Goal: Navigation & Orientation: Find specific page/section

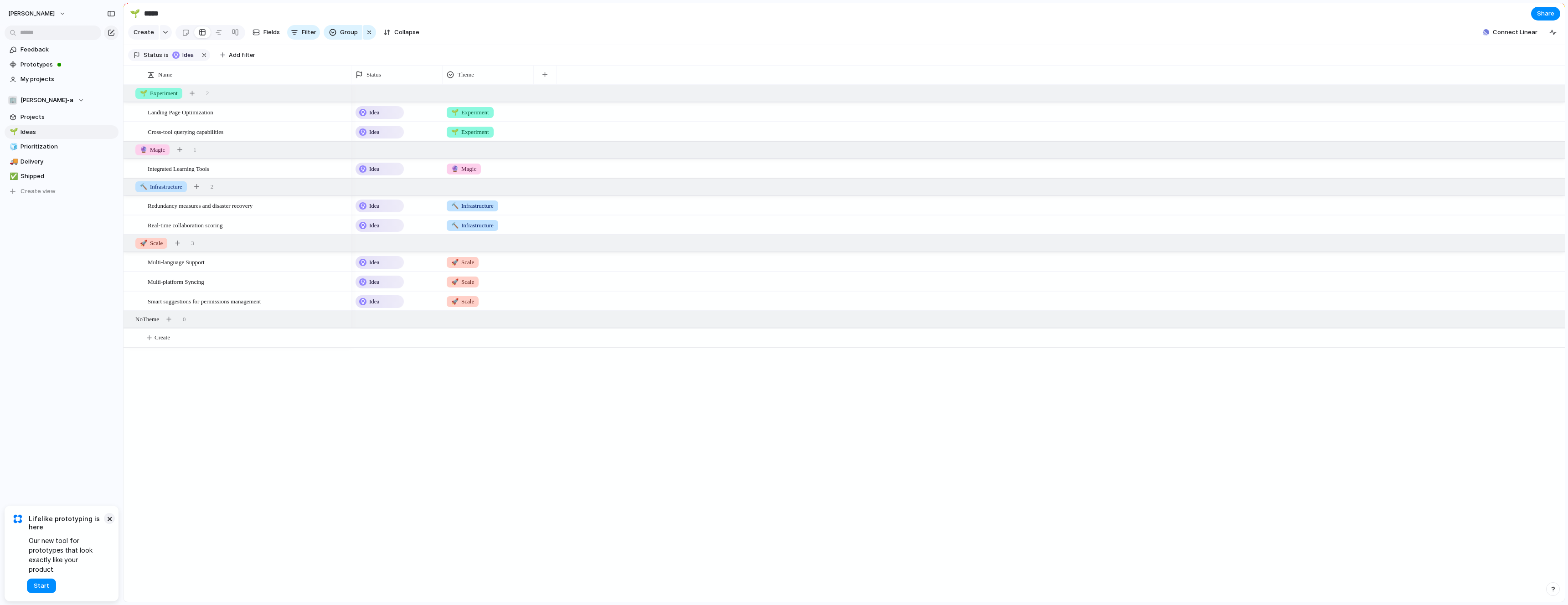
click at [110, 524] on button "×" at bounding box center [110, 519] width 11 height 11
click at [43, 62] on span "Prototypes" at bounding box center [68, 65] width 95 height 9
click at [34, 145] on span "Prioritization" at bounding box center [68, 147] width 95 height 9
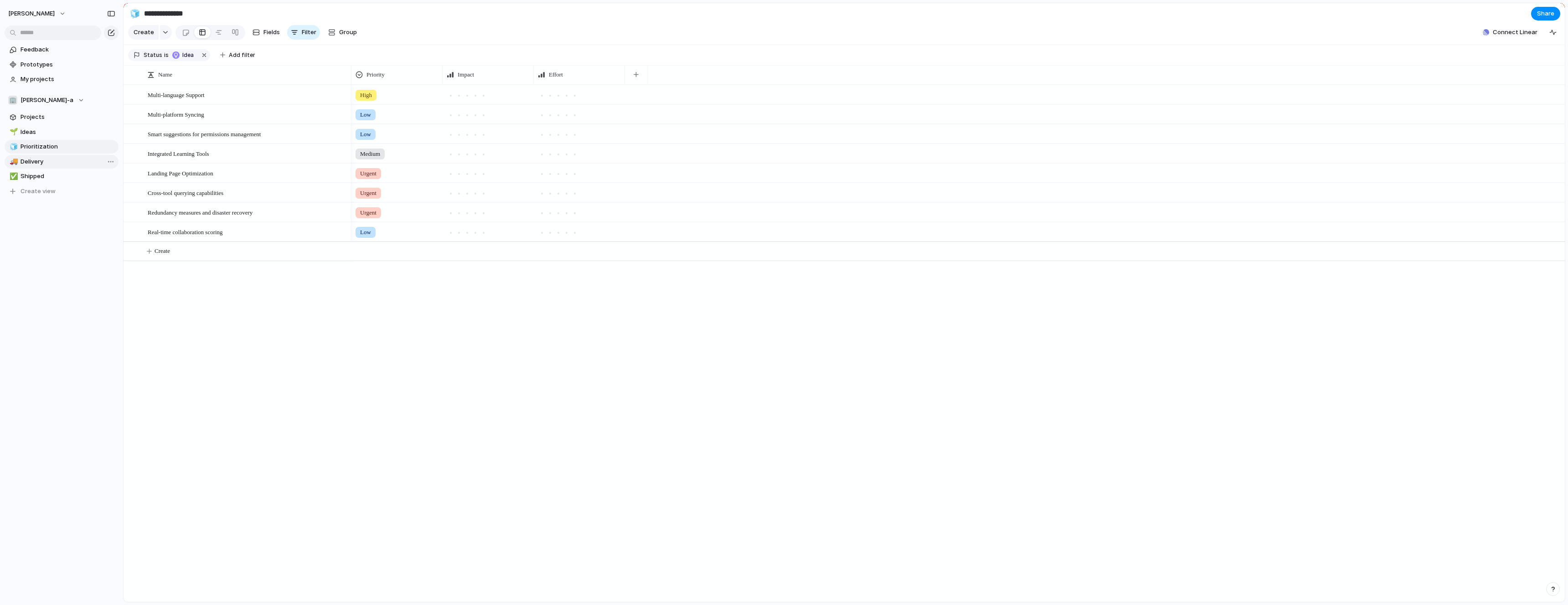
click at [44, 163] on span "Delivery" at bounding box center [68, 161] width 95 height 9
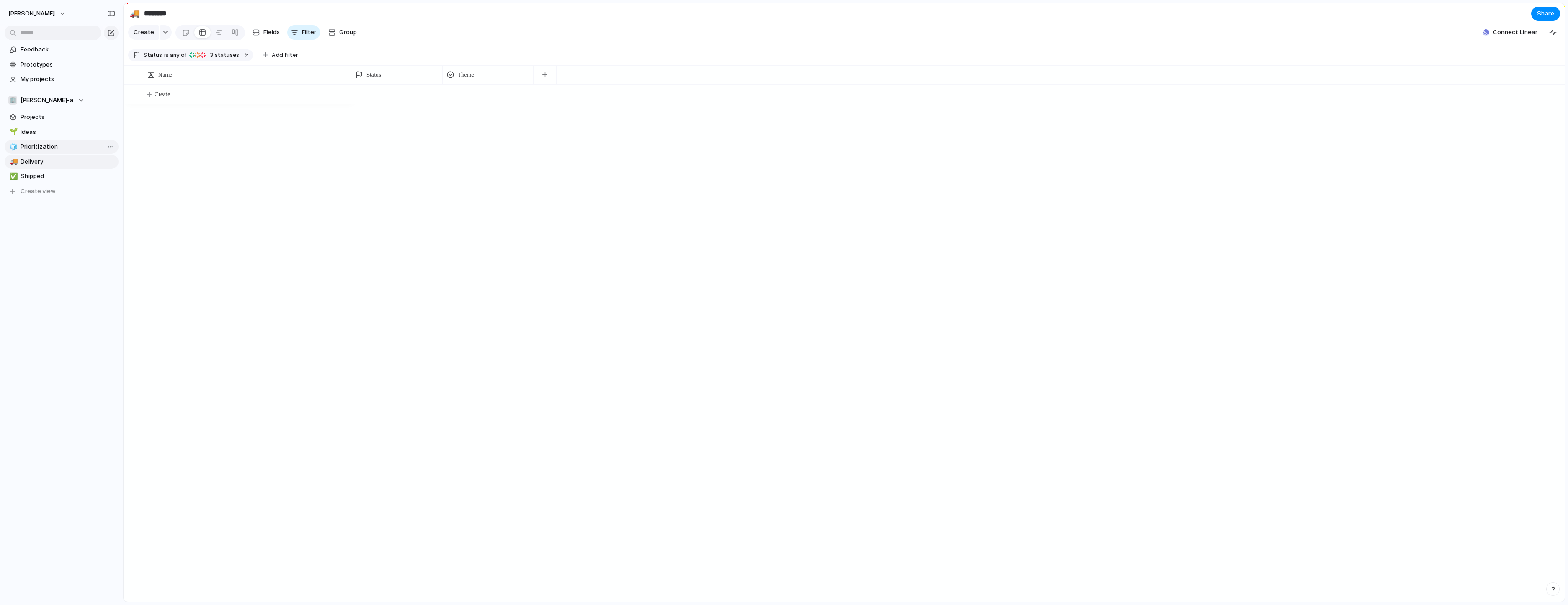
click at [41, 151] on link "🧊 Prioritization" at bounding box center [61, 147] width 114 height 13
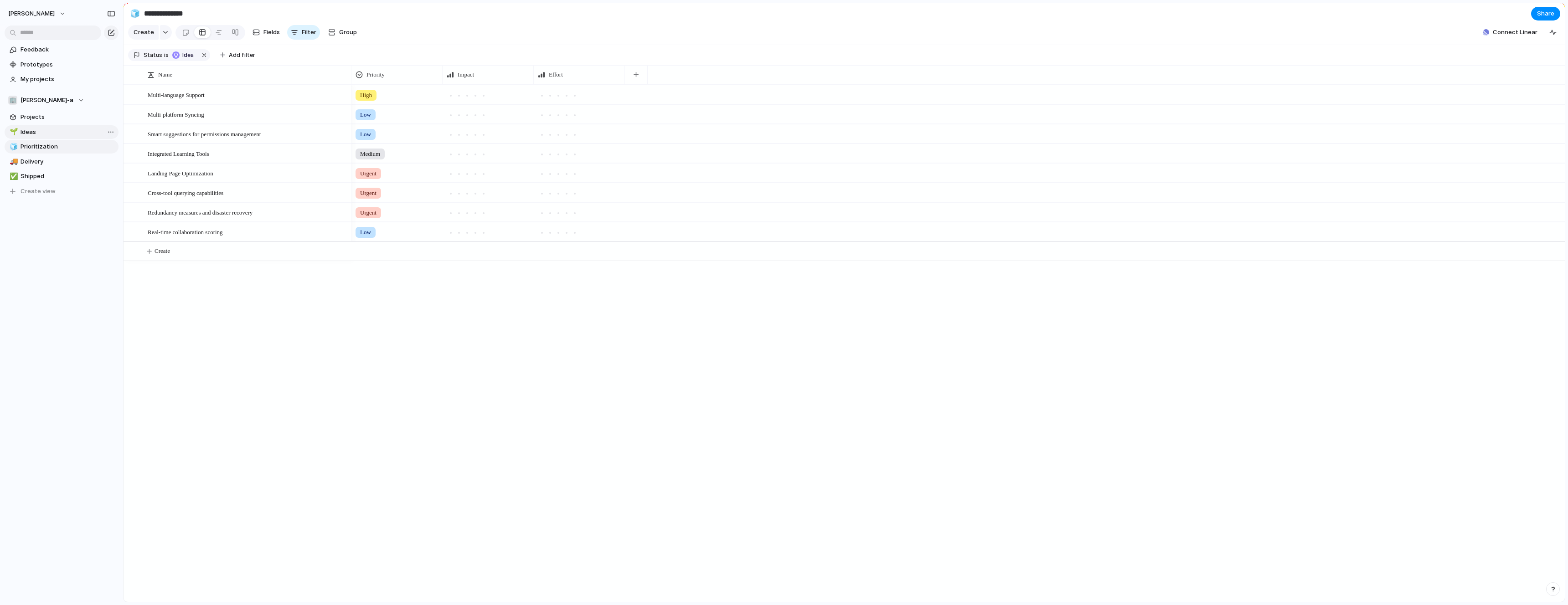
click at [38, 136] on span "Ideas" at bounding box center [68, 132] width 95 height 9
type input "*****"
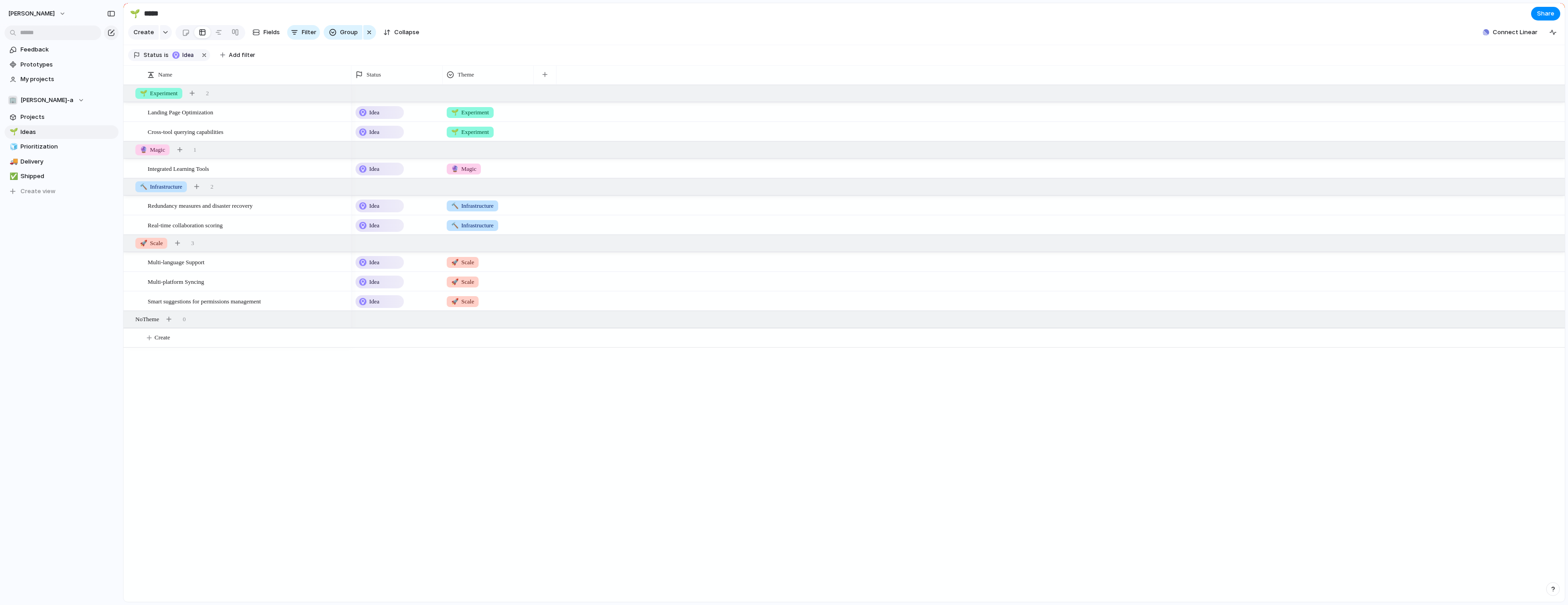
click at [567, 74] on div "Status Theme" at bounding box center [957, 74] width 1213 height 19
click at [549, 74] on button "button" at bounding box center [545, 74] width 19 height 16
click at [548, 74] on div "Created at Created by Customer Delivery Design ready Duplicate Effort Estimate …" at bounding box center [784, 302] width 1568 height 605
click at [570, 72] on div "Status Theme" at bounding box center [957, 74] width 1213 height 19
click at [545, 74] on div "button" at bounding box center [545, 74] width 5 height 5
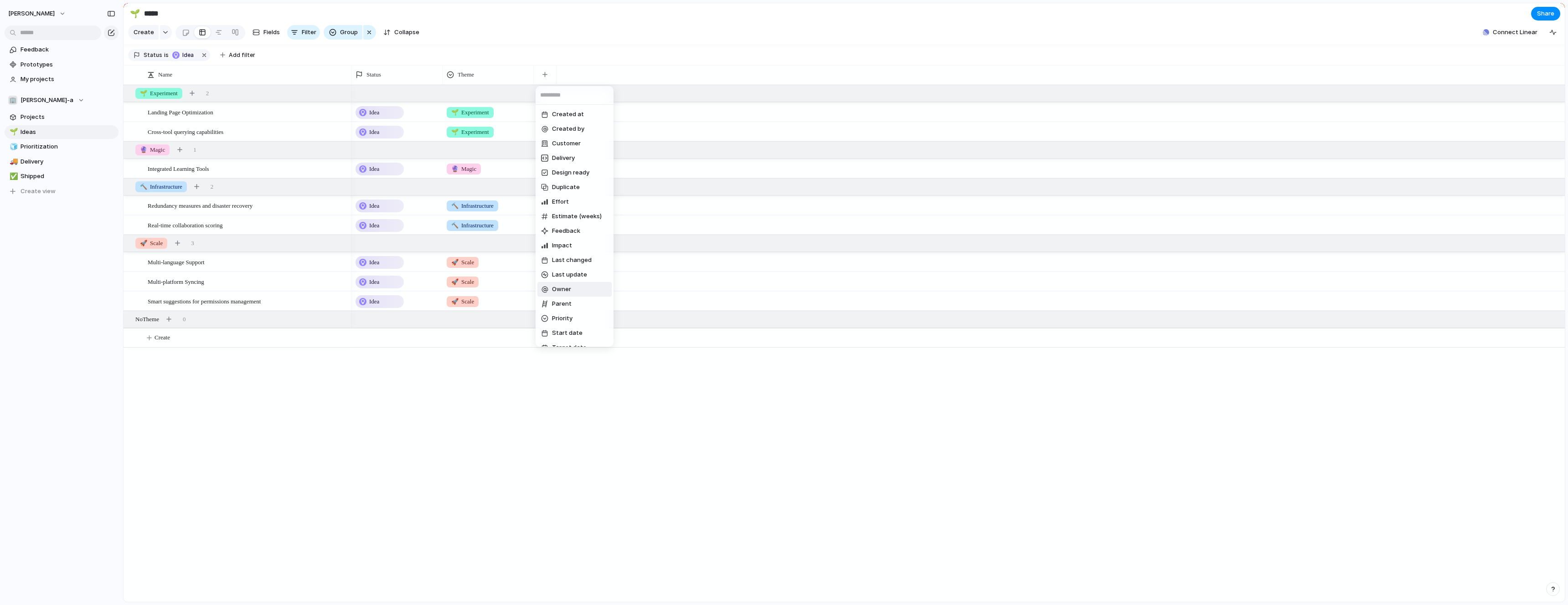
drag, startPoint x: 469, startPoint y: 422, endPoint x: 460, endPoint y: 412, distance: 13.5
click at [469, 422] on div "Created at Created by Customer Delivery Design ready Duplicate Effort Estimate …" at bounding box center [784, 302] width 1568 height 605
click at [199, 113] on span "Landing Page Optimization" at bounding box center [181, 111] width 66 height 10
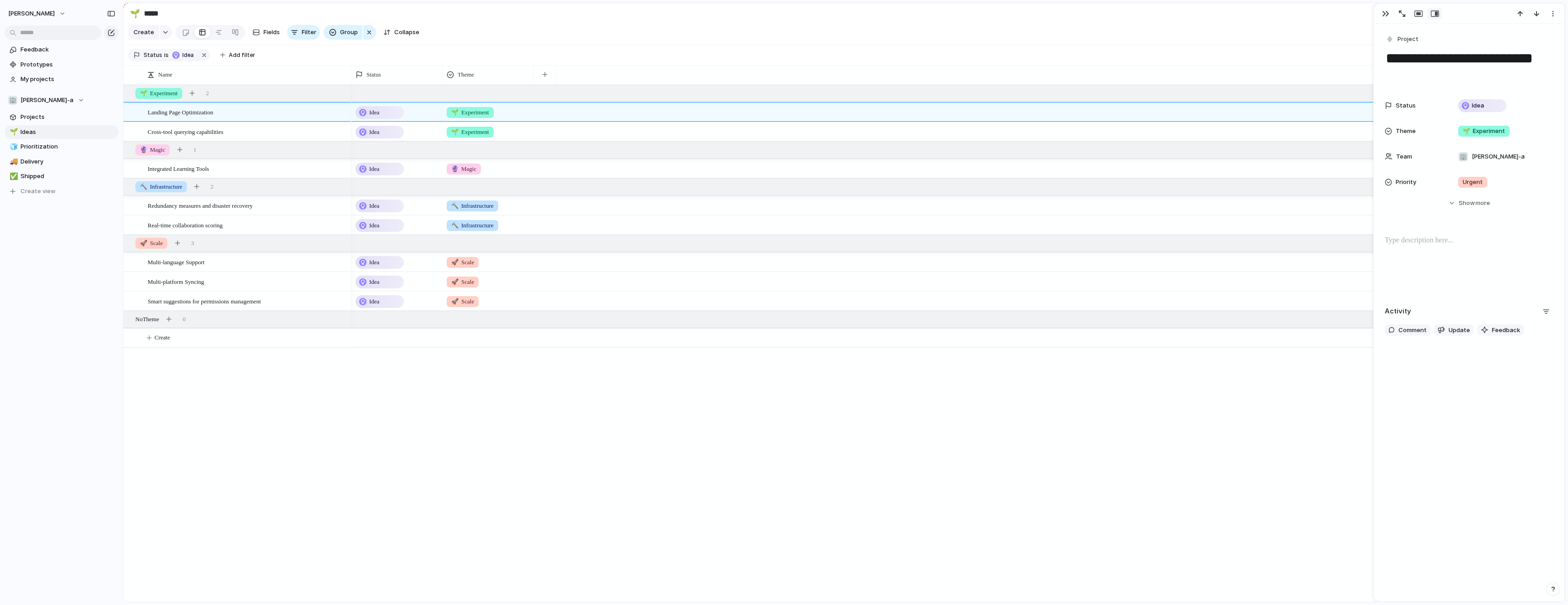
click at [286, 377] on div "Landing Page Optimization Cross-tool querying capabilities Integrated Learning …" at bounding box center [844, 343] width 1441 height 517
click at [223, 133] on span "Cross-tool querying capabilities" at bounding box center [186, 131] width 75 height 10
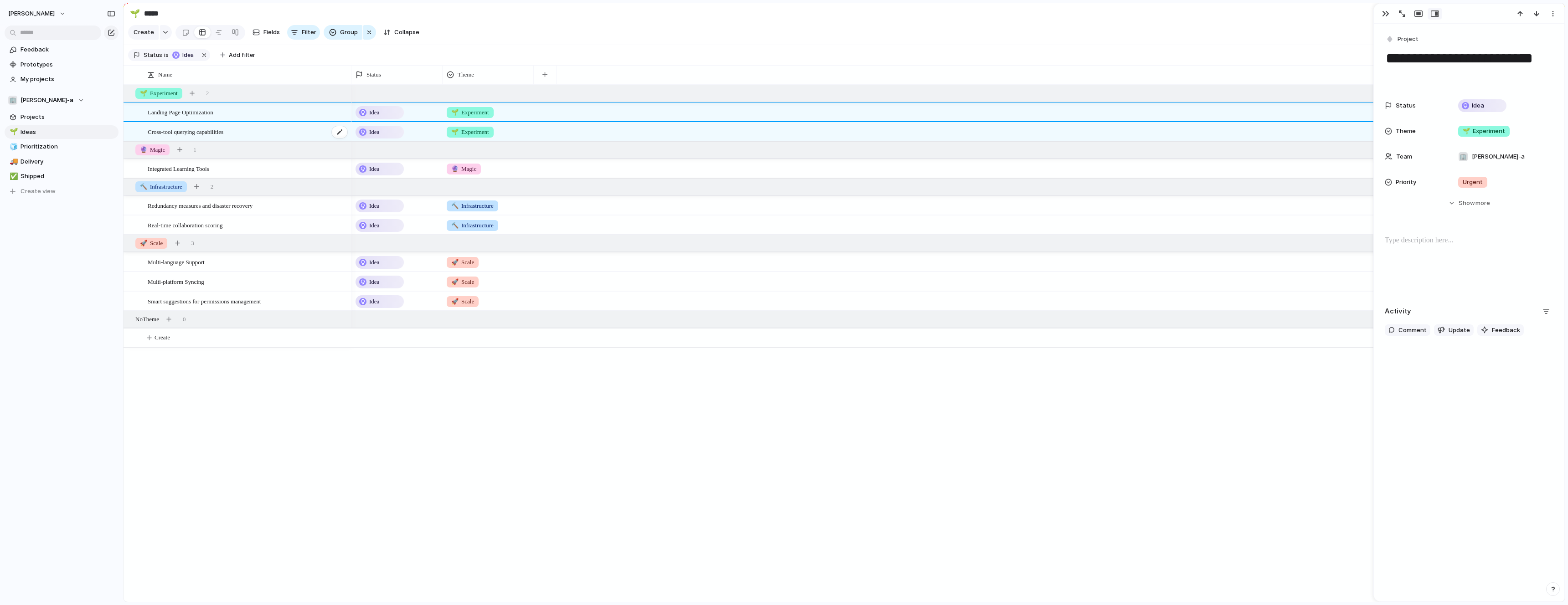
type textarea "**********"
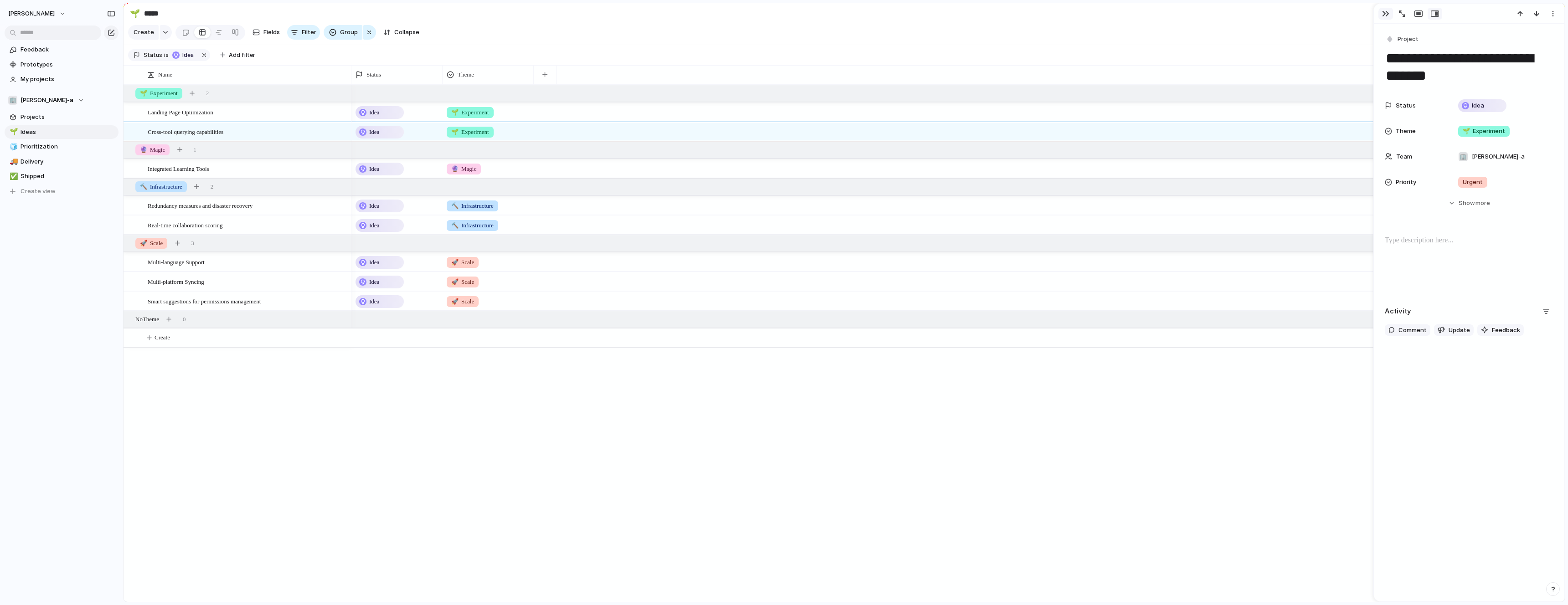
click at [1383, 13] on div "button" at bounding box center [1385, 13] width 7 height 7
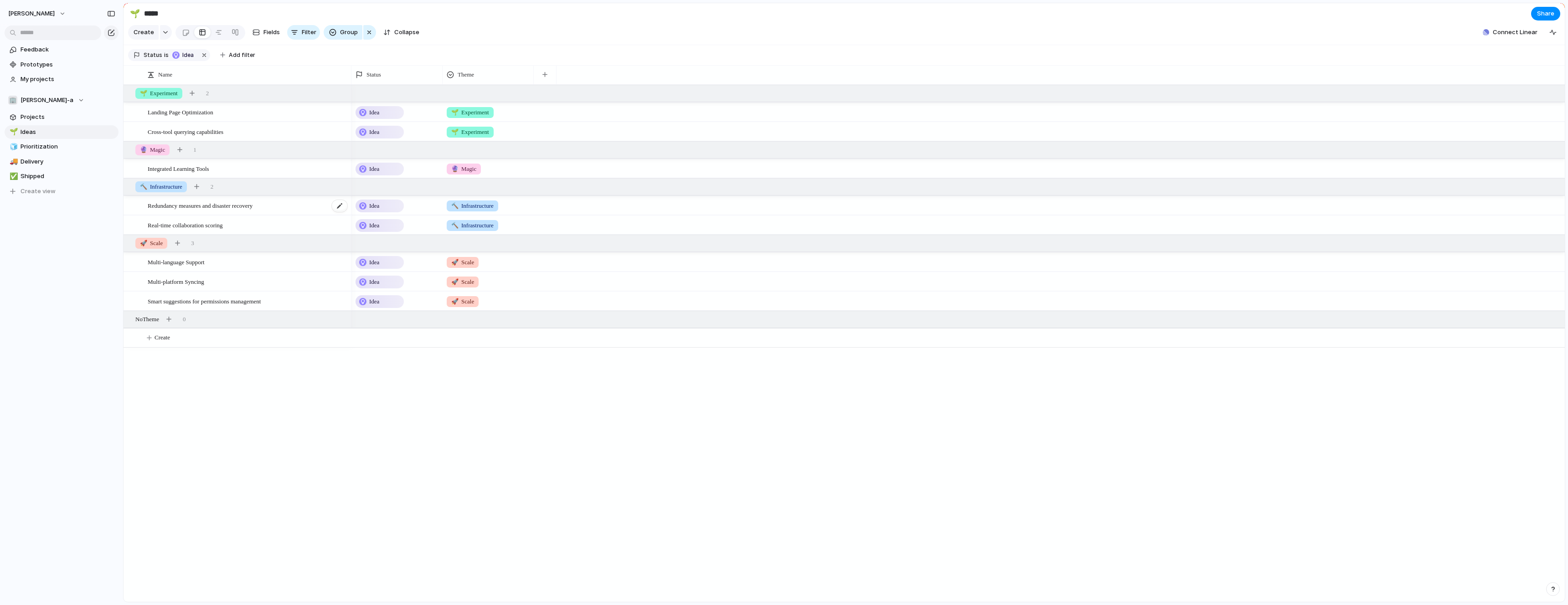
click at [179, 206] on span "Redundancy measures and disaster recovery" at bounding box center [200, 205] width 105 height 10
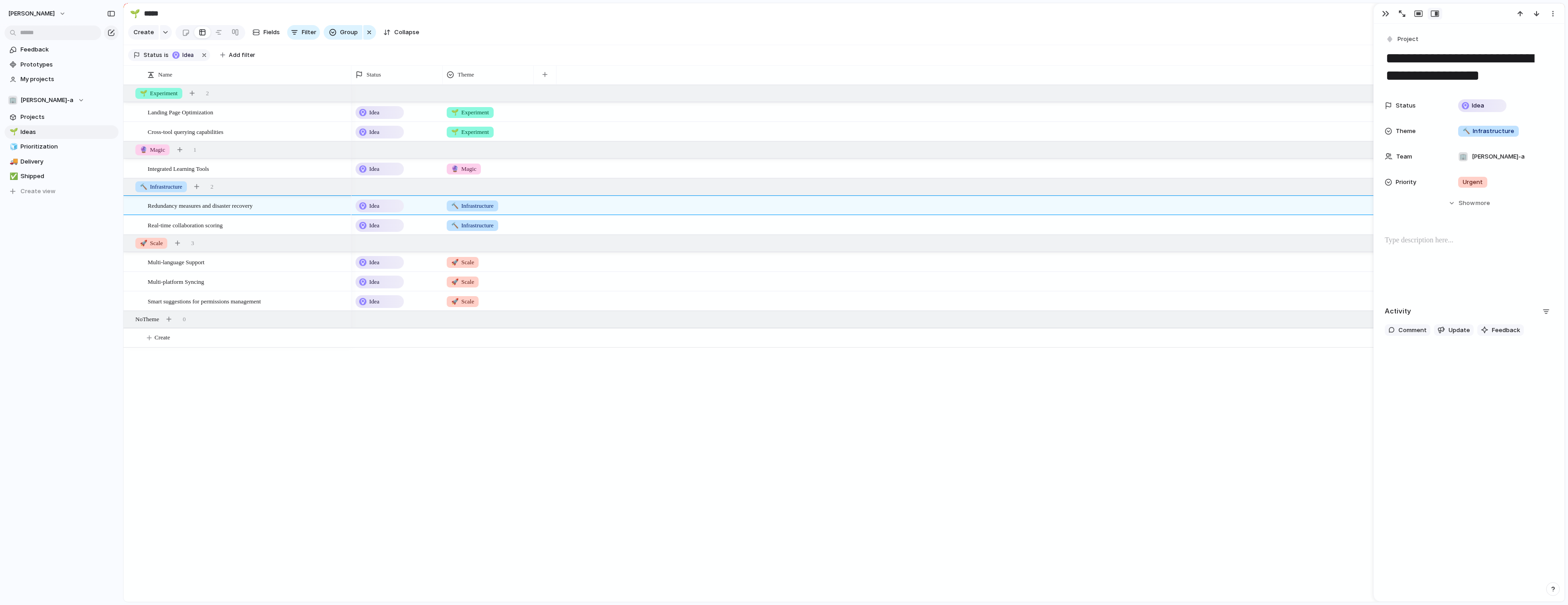
click at [1435, 376] on div "**********" at bounding box center [1469, 313] width 191 height 578
click at [1409, 246] on div at bounding box center [1469, 264] width 169 height 58
click at [1423, 61] on textarea "**********" at bounding box center [1469, 67] width 169 height 37
click at [1491, 157] on div "🏢 [PERSON_NAME]-a" at bounding box center [1491, 156] width 74 height 10
click at [1491, 157] on div "🏢 [PERSON_NAME]-a" at bounding box center [784, 302] width 1568 height 605
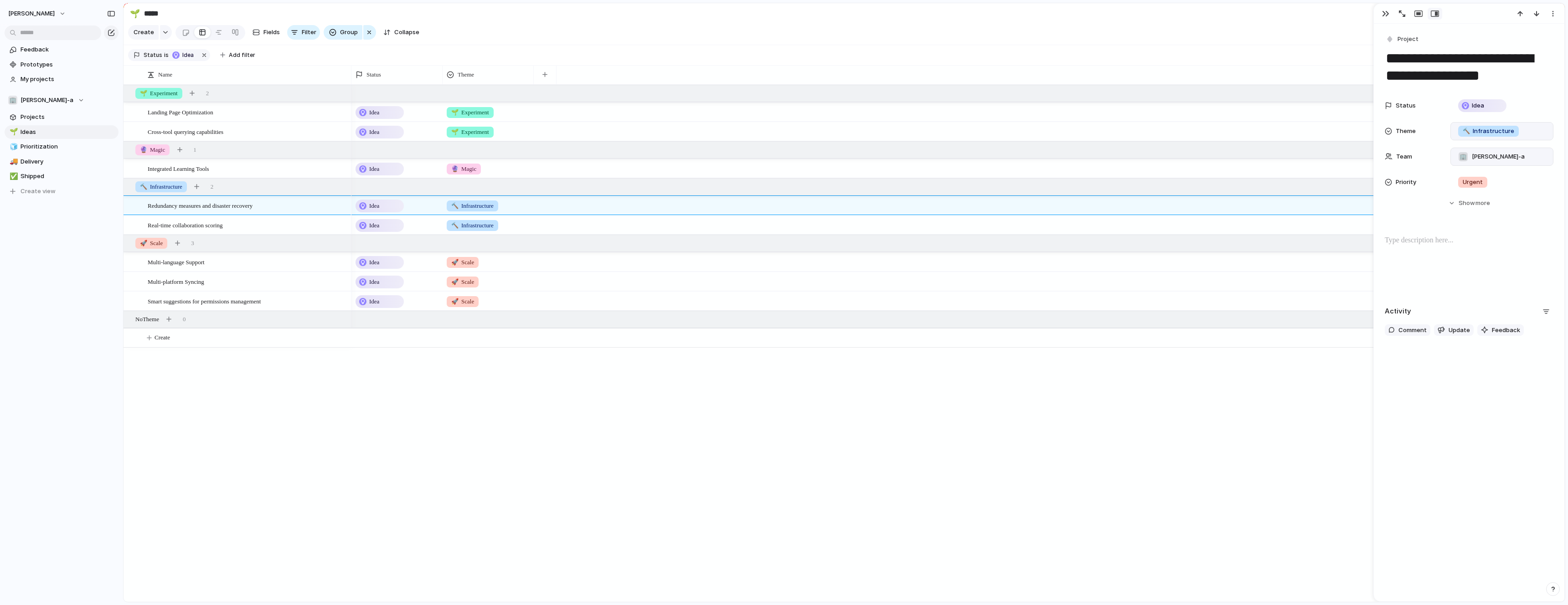
click at [1494, 132] on span "🔨 Infrastructure" at bounding box center [1488, 131] width 52 height 9
click at [1494, 132] on div "🌱 Experiment 🔮 Magic 🔨 Infrastructure 🚀 Scale" at bounding box center [784, 302] width 1568 height 605
click at [1491, 108] on div "Idea" at bounding box center [1482, 106] width 46 height 11
click at [1491, 108] on div "Idea Planned On track At risk Off track Paused Canceled Done" at bounding box center [784, 302] width 1568 height 605
click at [1493, 184] on div "Urgent" at bounding box center [1502, 182] width 95 height 10
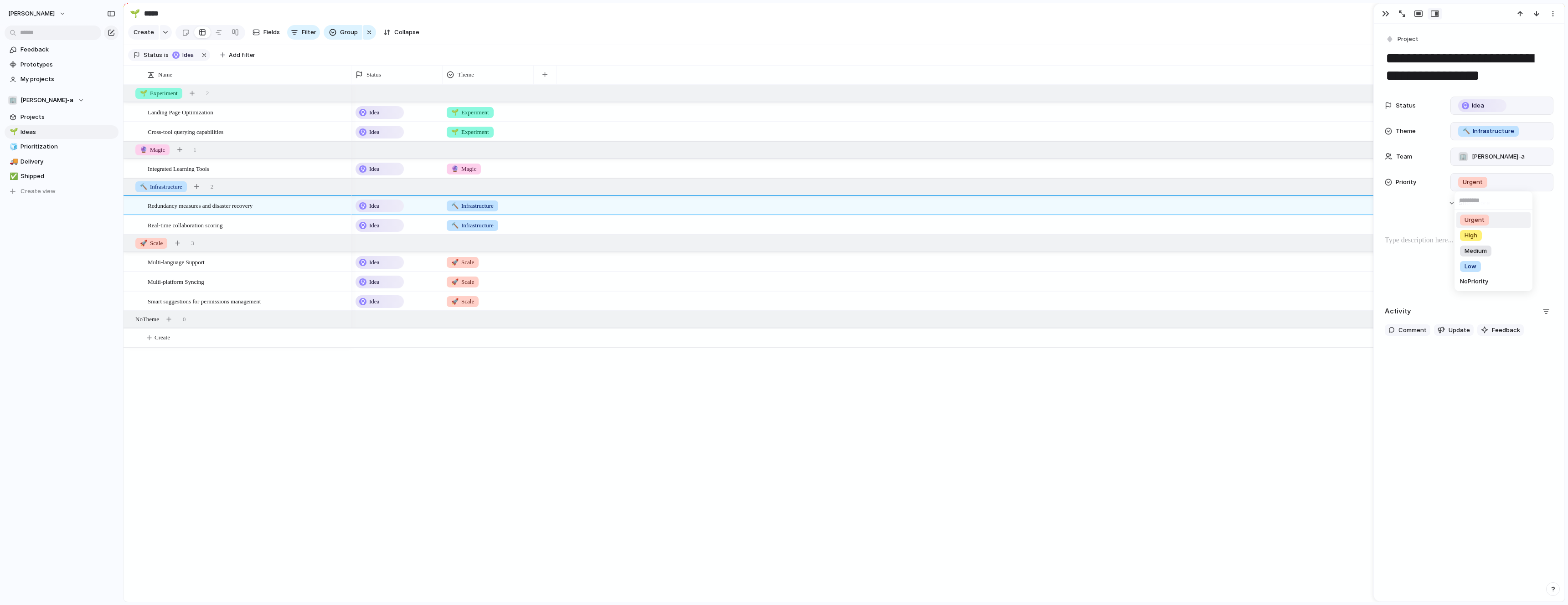
click at [1494, 183] on div "Urgent High Medium Low No Priority" at bounding box center [784, 302] width 1568 height 605
click at [1480, 199] on span "more" at bounding box center [1483, 203] width 15 height 9
click at [1469, 558] on span "Show" at bounding box center [1468, 561] width 16 height 9
click at [1493, 202] on button "Hide Show more" at bounding box center [1469, 203] width 169 height 16
click at [1487, 559] on span "more" at bounding box center [1482, 561] width 15 height 9
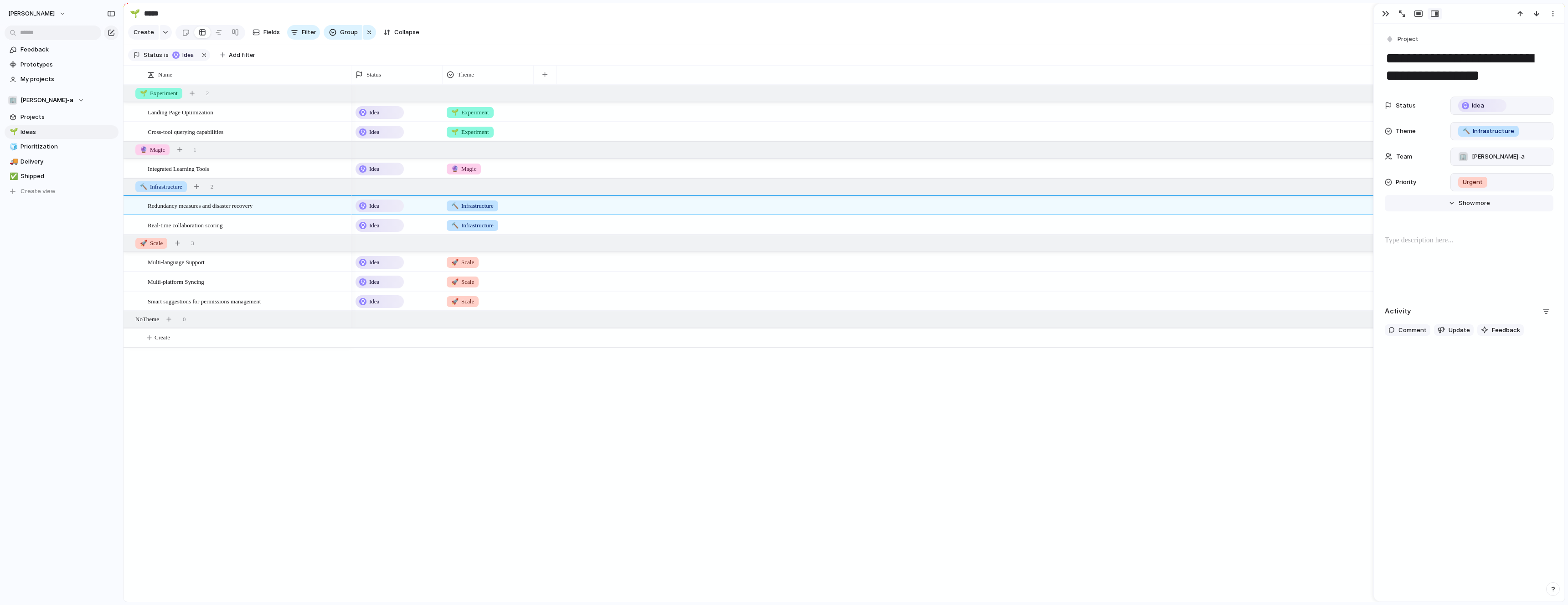
click at [1467, 208] on button "Hide Show more" at bounding box center [1469, 203] width 169 height 16
click at [1479, 563] on span "more" at bounding box center [1482, 561] width 15 height 9
click at [1404, 12] on div "button" at bounding box center [1402, 13] width 6 height 6
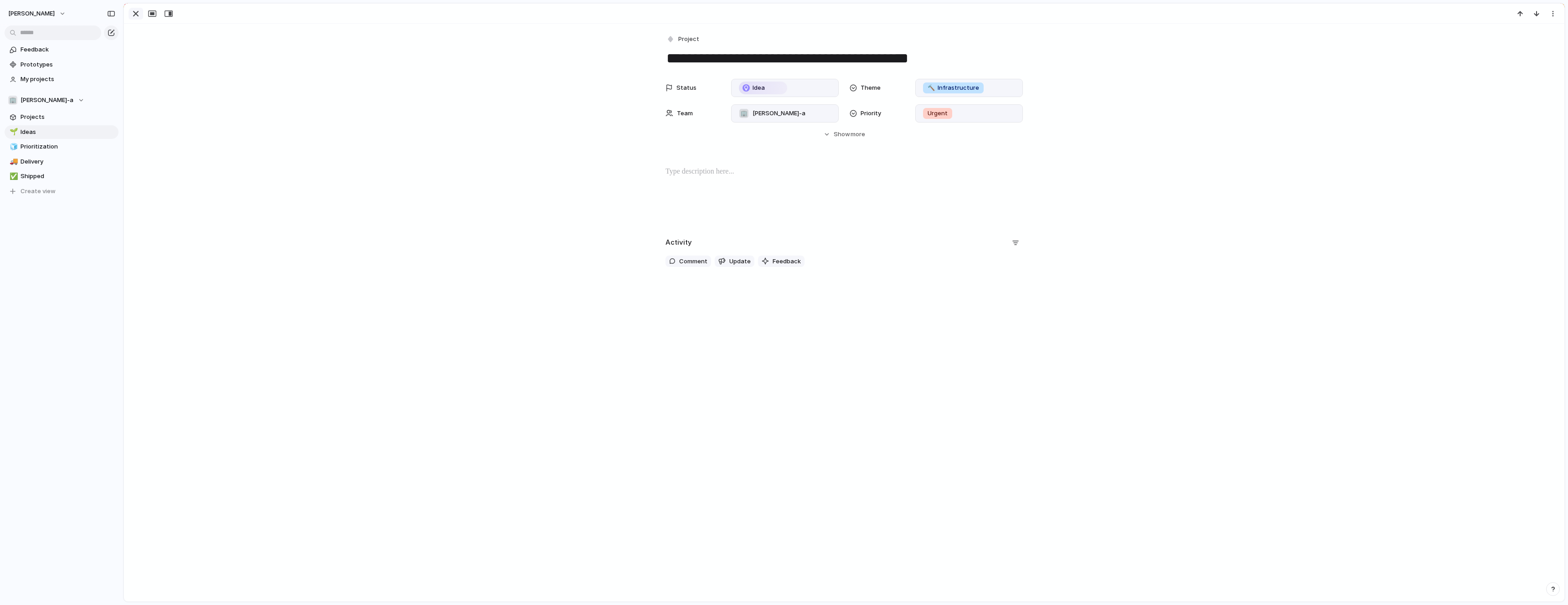
click at [138, 15] on div "button" at bounding box center [136, 13] width 11 height 11
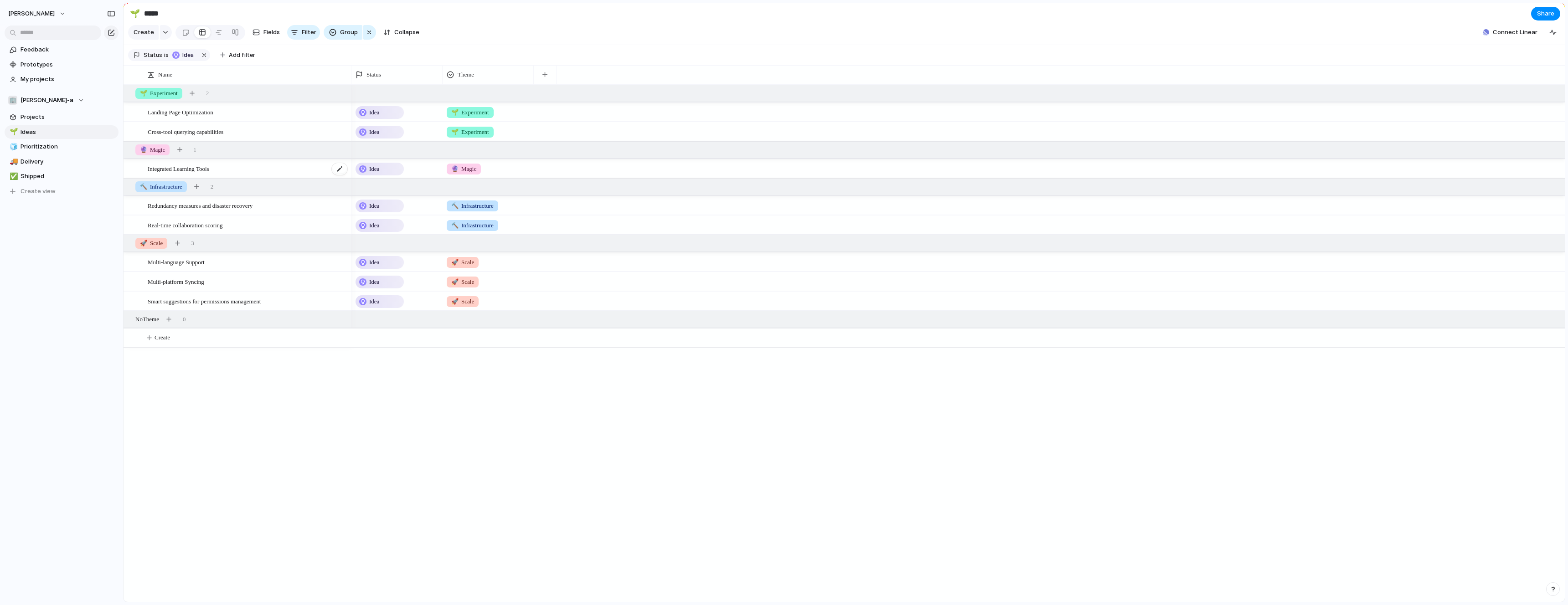
click at [187, 166] on span "Integrated Learning Tools" at bounding box center [178, 168] width 61 height 10
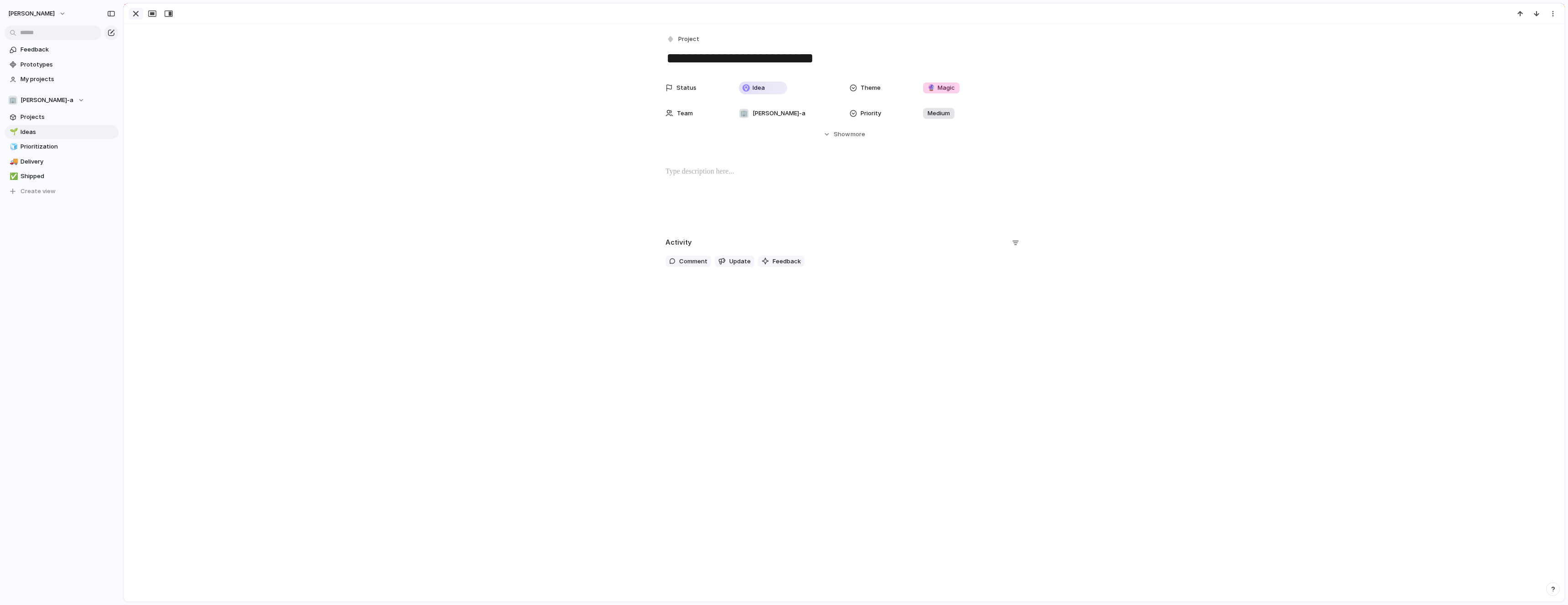
click at [134, 13] on div "button" at bounding box center [136, 13] width 11 height 11
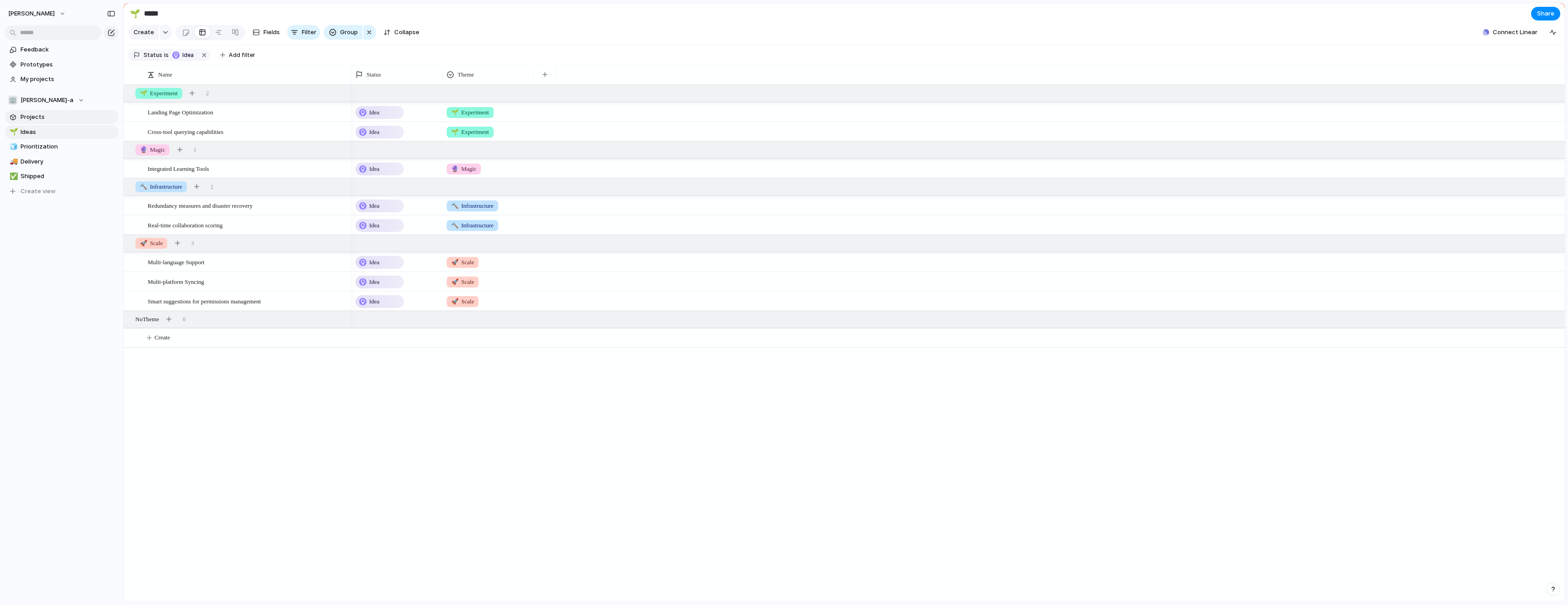
click at [46, 119] on span "Projects" at bounding box center [68, 117] width 95 height 9
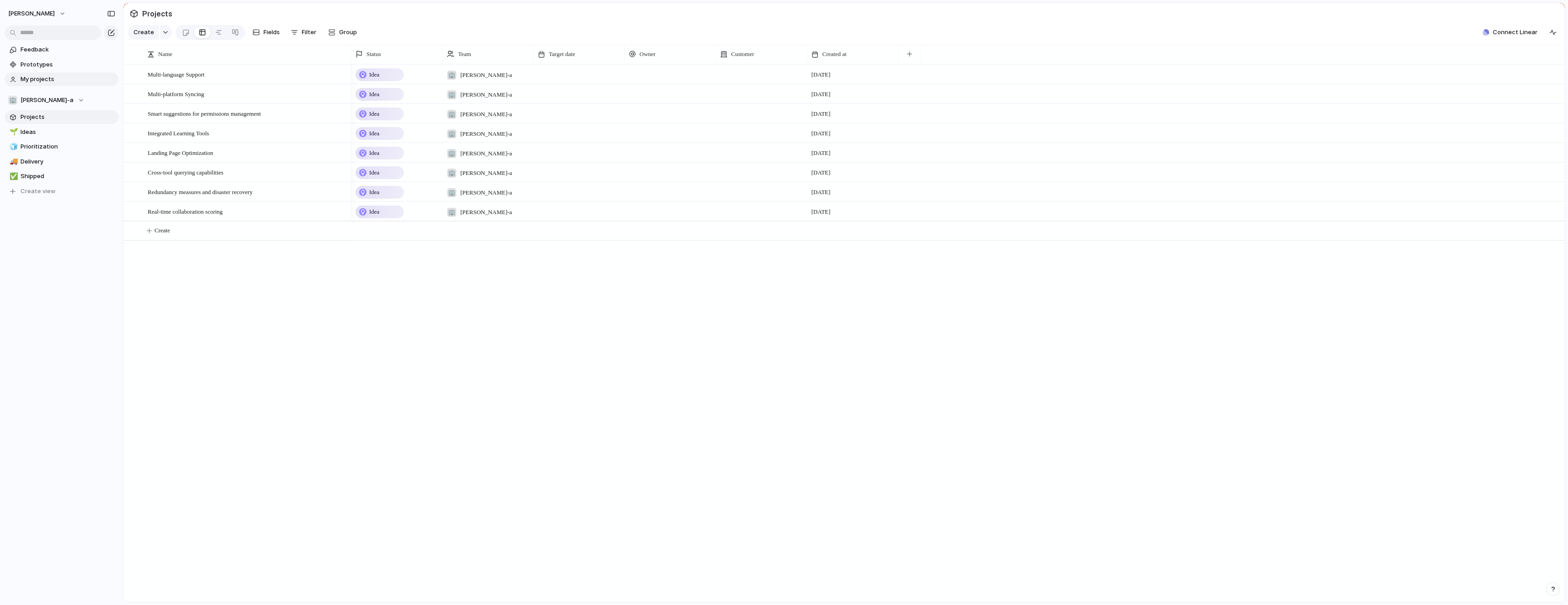
click at [61, 80] on span "My projects" at bounding box center [68, 79] width 95 height 9
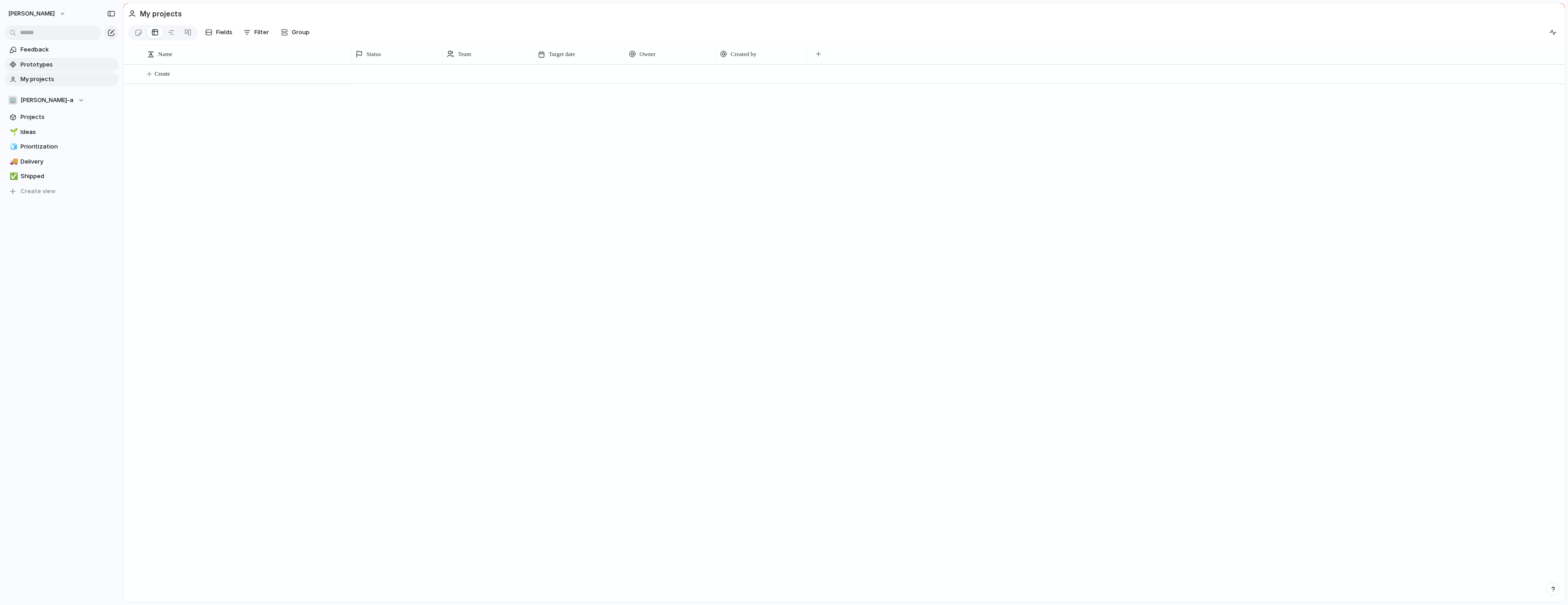
click at [58, 70] on link "Prototypes" at bounding box center [61, 65] width 114 height 13
click at [30, 181] on span "Shipped" at bounding box center [68, 176] width 95 height 9
click at [41, 122] on link "Projects" at bounding box center [61, 117] width 114 height 13
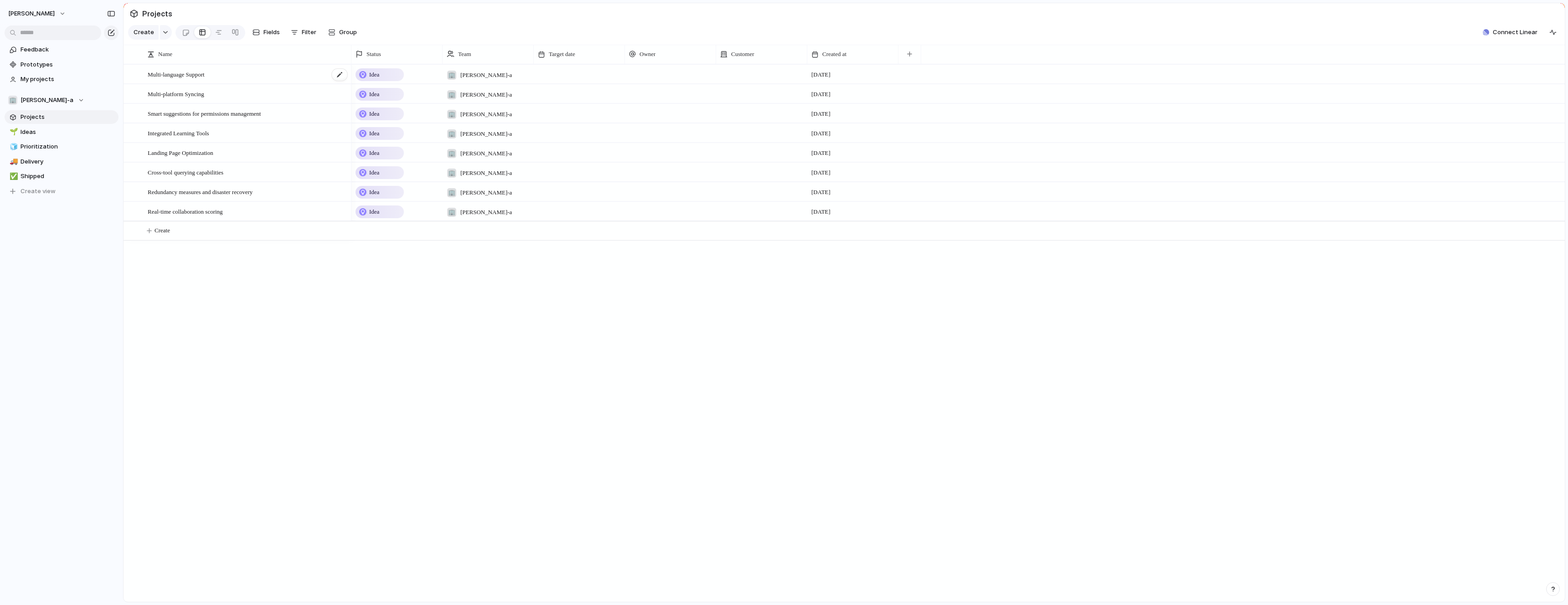
click at [190, 75] on span "Multi-language Support" at bounding box center [177, 74] width 57 height 10
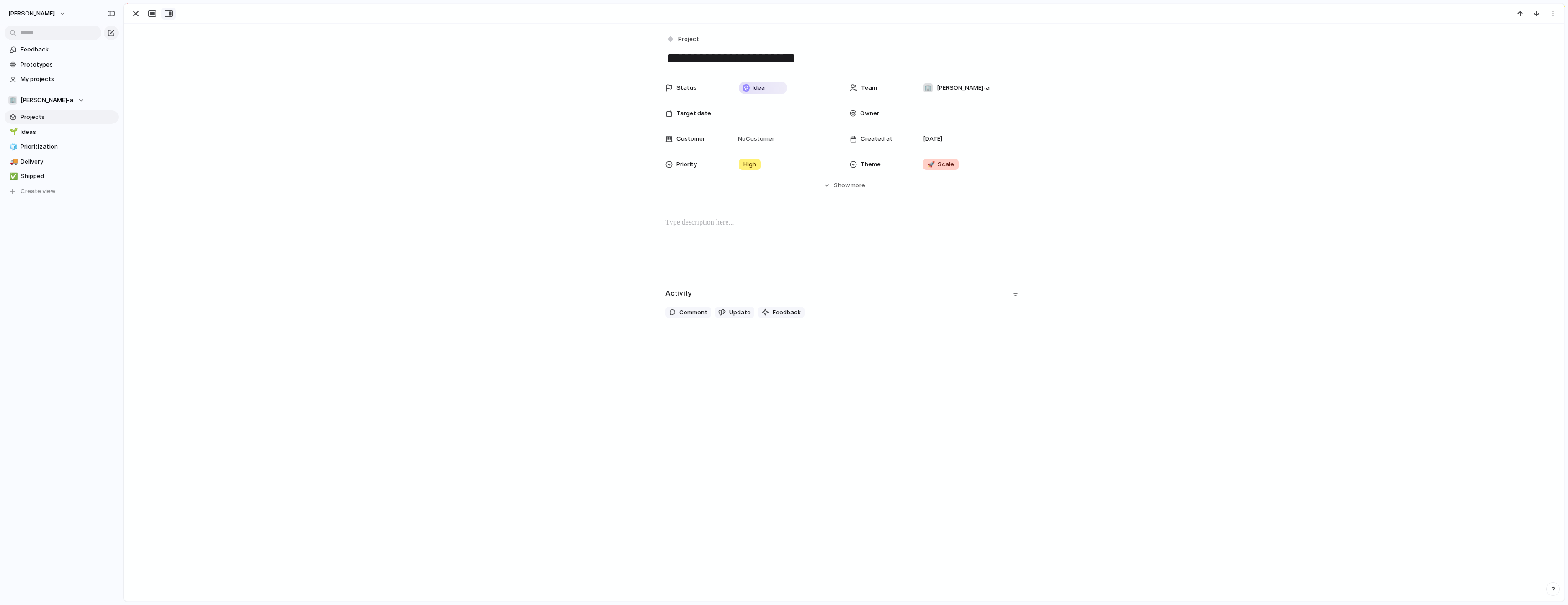
click at [166, 15] on div "button" at bounding box center [168, 13] width 8 height 7
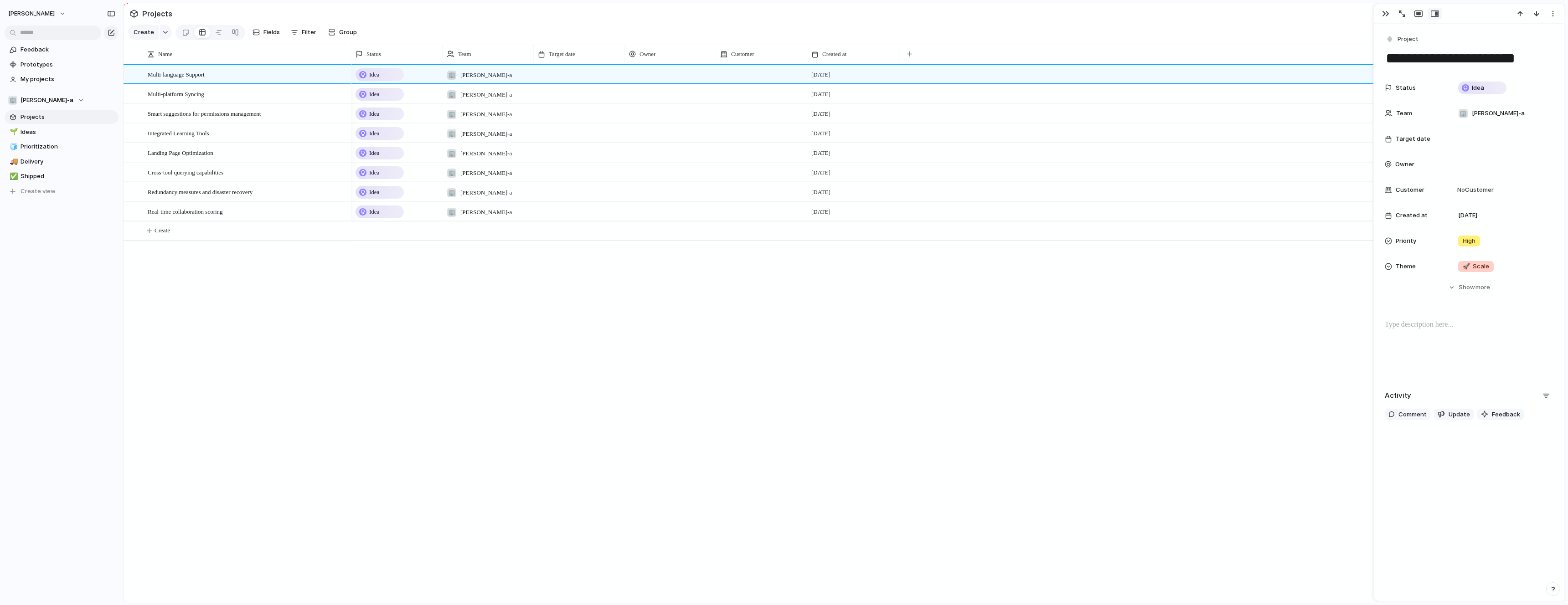
click at [534, 96] on div at bounding box center [579, 94] width 91 height 19
